Goal: Task Accomplishment & Management: Use online tool/utility

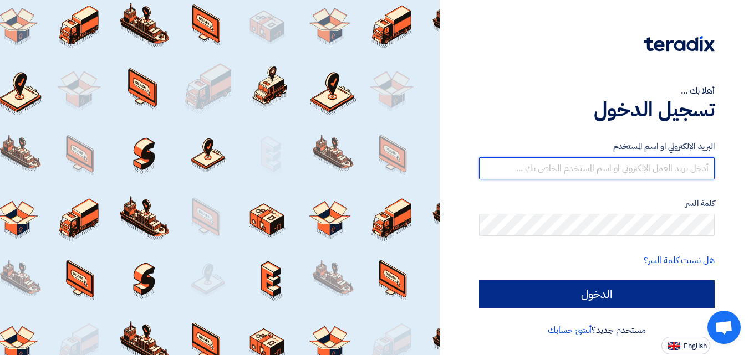
type input "[EMAIL_ADDRESS][DOMAIN_NAME]"
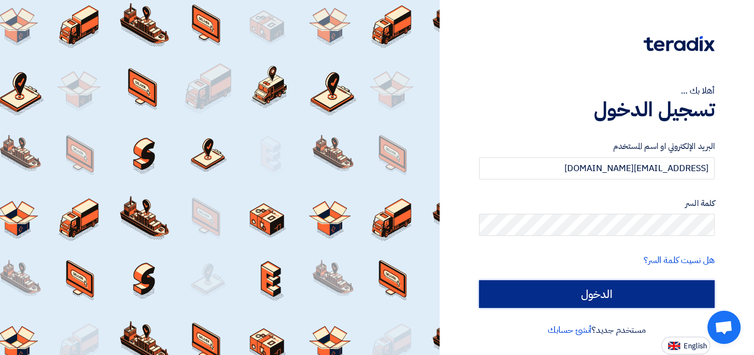
click at [646, 304] on input "الدخول" at bounding box center [597, 295] width 236 height 28
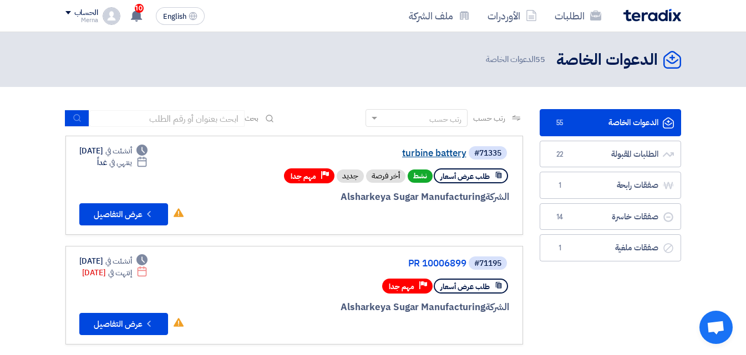
click at [435, 150] on link "turbine battery" at bounding box center [356, 154] width 222 height 10
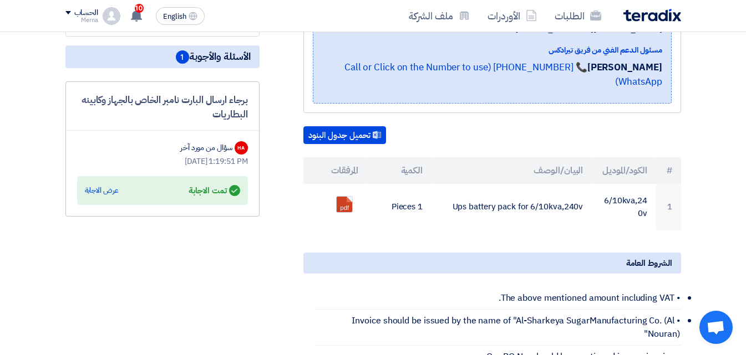
scroll to position [236, 0]
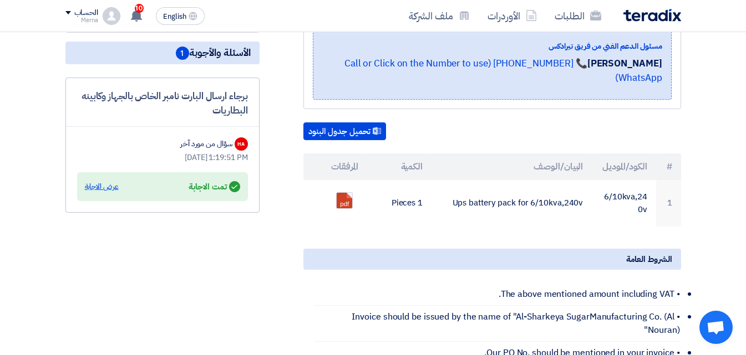
click at [95, 190] on div "عرض الاجابة" at bounding box center [102, 186] width 34 height 11
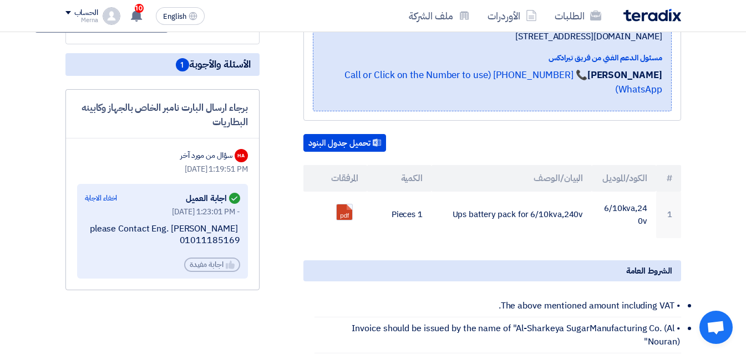
scroll to position [230, 0]
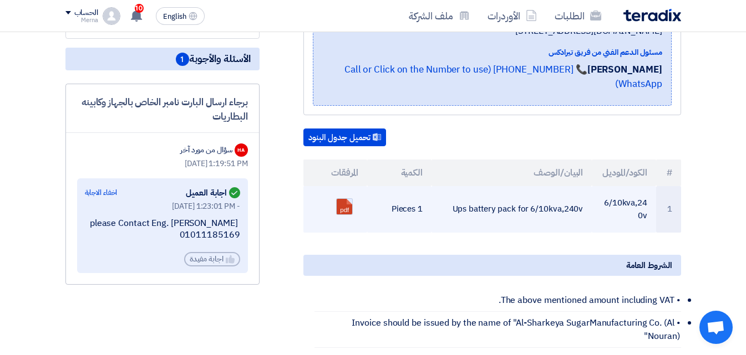
click at [343, 199] on link at bounding box center [381, 232] width 89 height 67
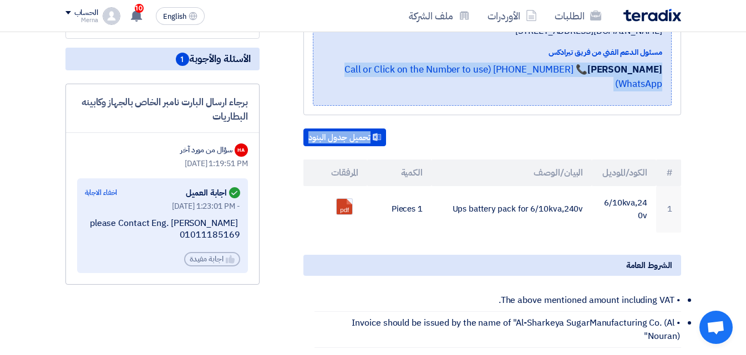
drag, startPoint x: 745, startPoint y: 176, endPoint x: 754, endPoint y: 57, distance: 119.0
click at [746, 57] on html "الطلبات الأوردرات ملف الشركة English EN 10 تم نشر طلب عروض أسعار جديد - شاهد ال…" at bounding box center [373, 360] width 746 height 1181
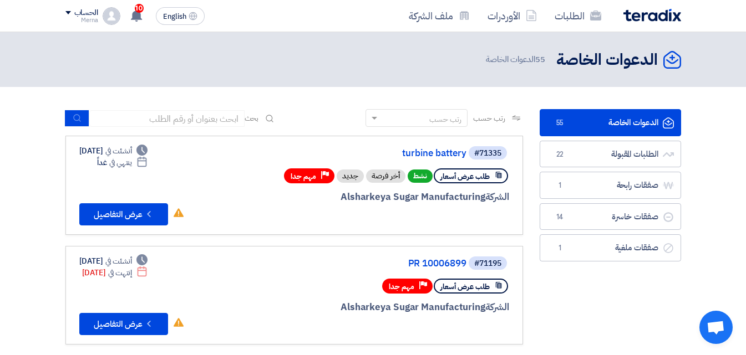
click at [92, 17] on div "Merna" at bounding box center [81, 20] width 33 height 6
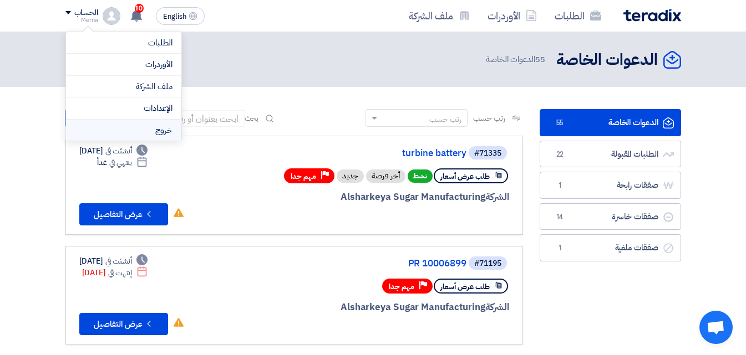
click at [130, 126] on li "خروج" at bounding box center [123, 131] width 115 height 22
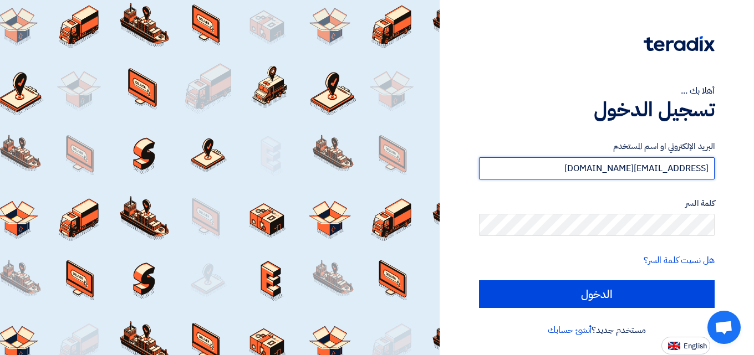
click at [613, 166] on input "[EMAIL_ADDRESS][DOMAIN_NAME]" at bounding box center [597, 168] width 236 height 22
type input "[EMAIL_ADDRESS][DOMAIN_NAME]"
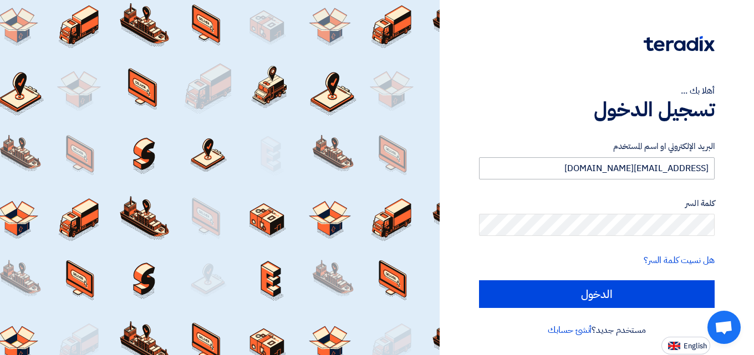
drag, startPoint x: 571, startPoint y: 170, endPoint x: 712, endPoint y: 165, distance: 140.9
click at [712, 165] on input "[EMAIL_ADDRESS][DOMAIN_NAME]" at bounding box center [597, 168] width 236 height 22
click at [688, 252] on form "البريد الإلكتروني او اسم المستخدم [EMAIL_ADDRESS][DOMAIN_NAME] كلمة السر هل نسي…" at bounding box center [597, 224] width 236 height 168
click at [436, 235] on div at bounding box center [220, 177] width 440 height 355
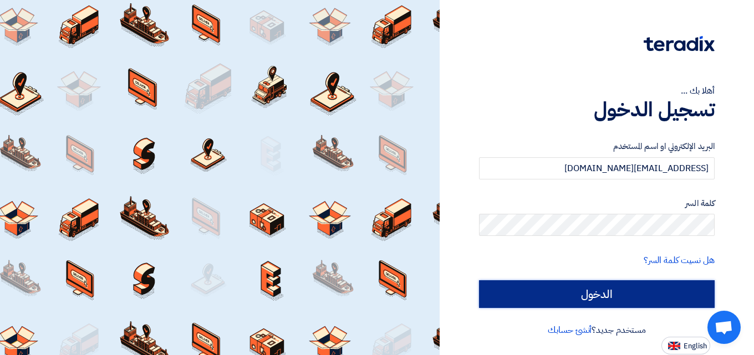
click at [565, 304] on input "الدخول" at bounding box center [597, 295] width 236 height 28
